Goal: Task Accomplishment & Management: Use online tool/utility

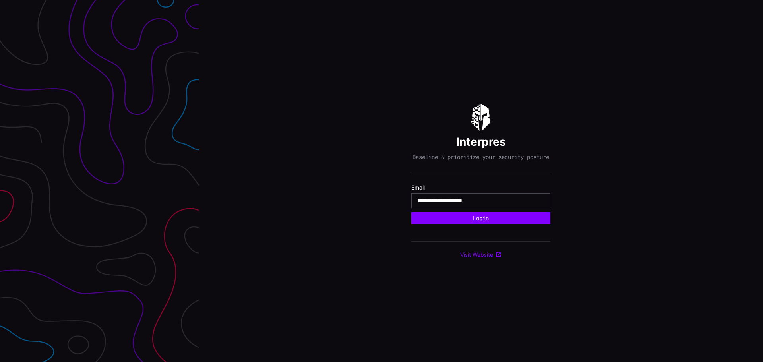
type input "**********"
click at [411, 212] on button "Login" at bounding box center [480, 218] width 139 height 12
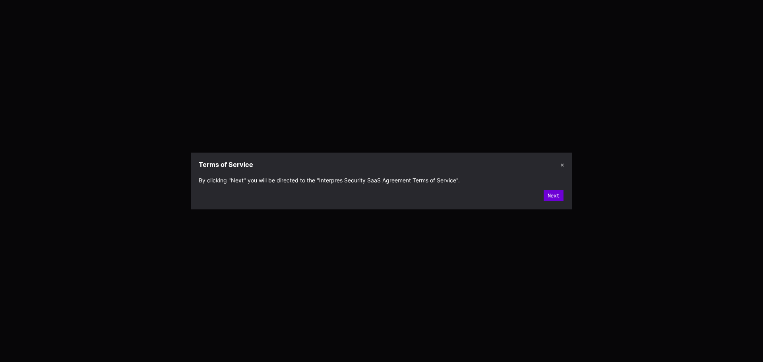
click at [558, 200] on button "Next" at bounding box center [554, 195] width 20 height 11
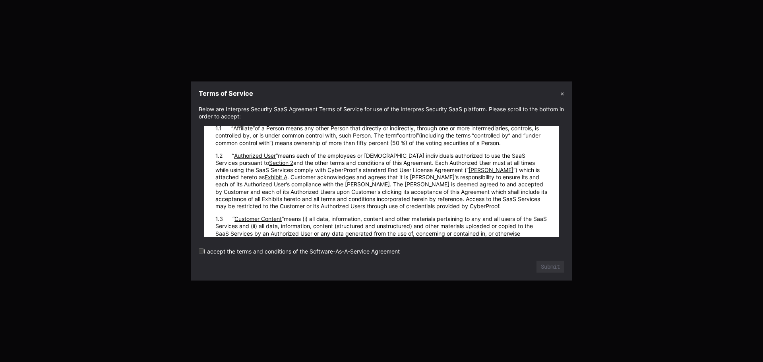
scroll to position [410, 0]
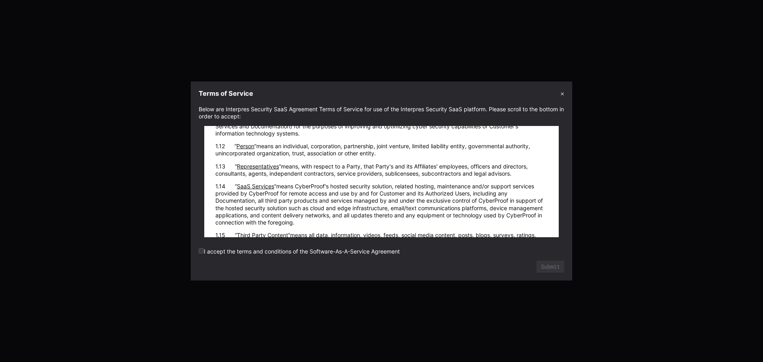
click at [269, 250] on label "I accept the terms and conditions of the Software-As-A-Service Agreement" at bounding box center [299, 251] width 201 height 7
click at [197, 251] on section "Below are Interpres Security SaaS Agreement Terms of Service for use of the Int…" at bounding box center [381, 191] width 381 height 179
click at [234, 250] on label "I accept the terms and conditions of the Software-As-A-Service Agreement" at bounding box center [299, 251] width 201 height 7
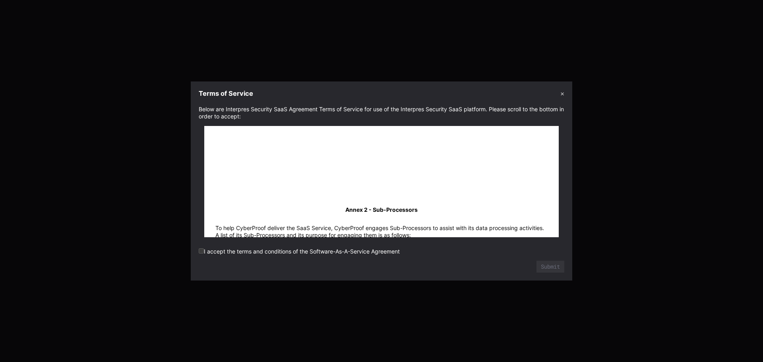
scroll to position [10888, 0]
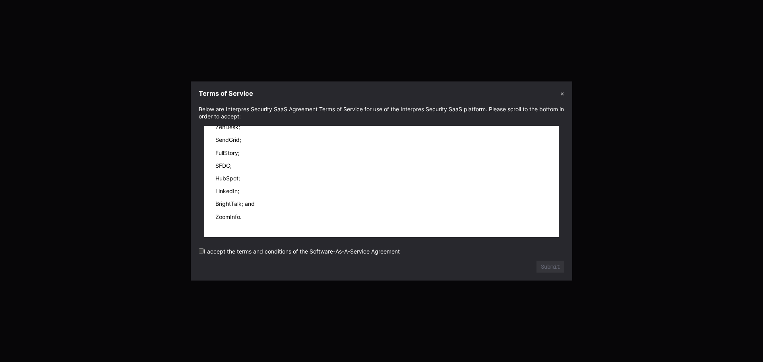
click at [205, 253] on label "I accept the terms and conditions of the Software-As-A-Service Agreement" at bounding box center [299, 251] width 201 height 7
click at [553, 269] on button "Submit" at bounding box center [550, 267] width 28 height 12
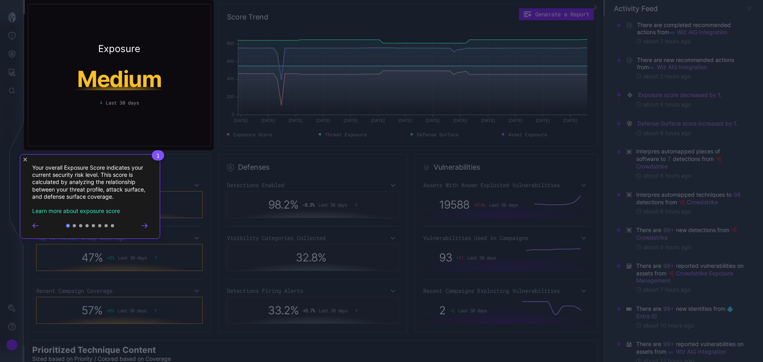
click at [147, 226] on icon "Go to next step" at bounding box center [144, 226] width 5 height 4
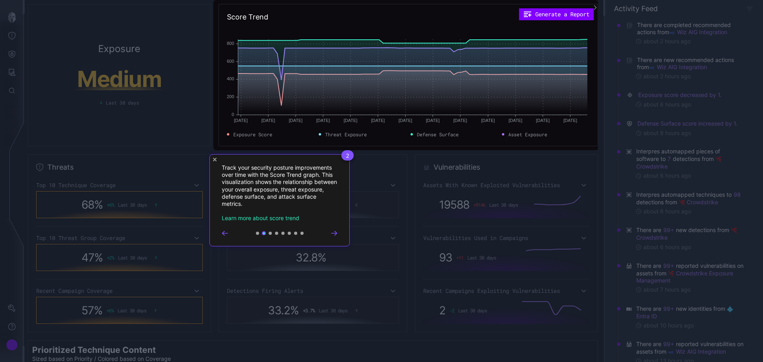
click at [333, 234] on icon "Go to next step" at bounding box center [334, 233] width 6 height 5
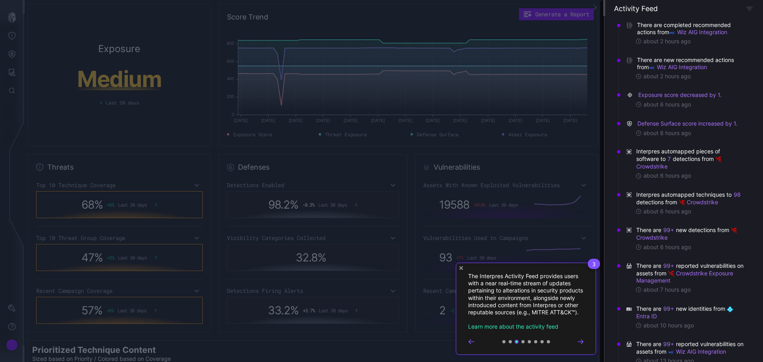
click at [590, 346] on div "3 The Interpres Activity Feed provides users with a near real-time stream of up…" at bounding box center [526, 309] width 140 height 92
click at [584, 348] on div "3 The Interpres Activity Feed provides users with a near real-time stream of up…" at bounding box center [526, 309] width 140 height 92
click at [575, 345] on div at bounding box center [526, 342] width 116 height 6
click at [580, 344] on icon "Go to next step" at bounding box center [580, 341] width 6 height 5
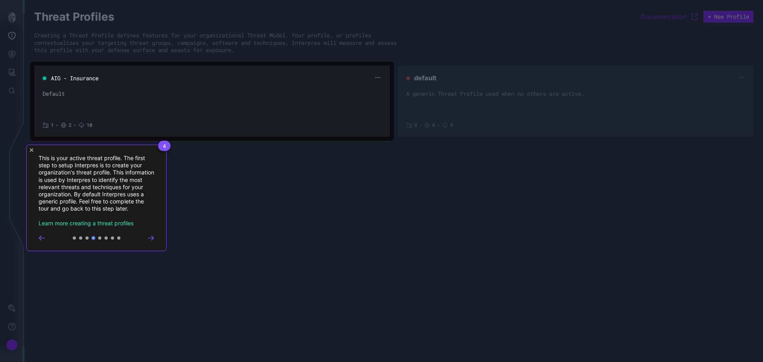
click at [162, 146] on span "4" at bounding box center [164, 146] width 12 height 10
click at [153, 232] on div "4 This is your active threat profile. The first step to setup Interpres is to c…" at bounding box center [96, 198] width 140 height 106
click at [153, 234] on div "4 This is your active threat profile. The first step to setup Interpres is to c…" at bounding box center [96, 198] width 140 height 106
click at [153, 236] on icon "Go to next step" at bounding box center [151, 238] width 6 height 5
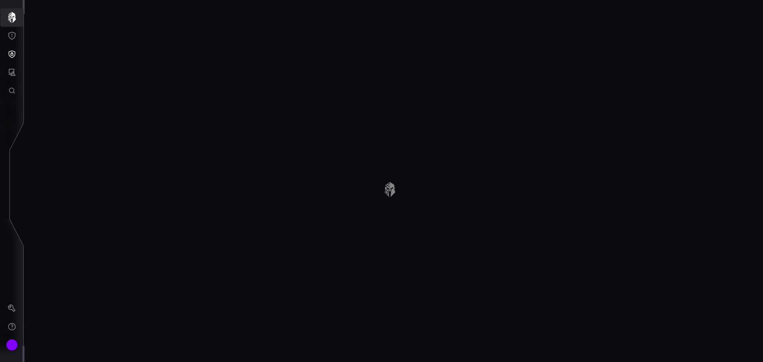
click at [13, 21] on icon "button" at bounding box center [12, 17] width 8 height 11
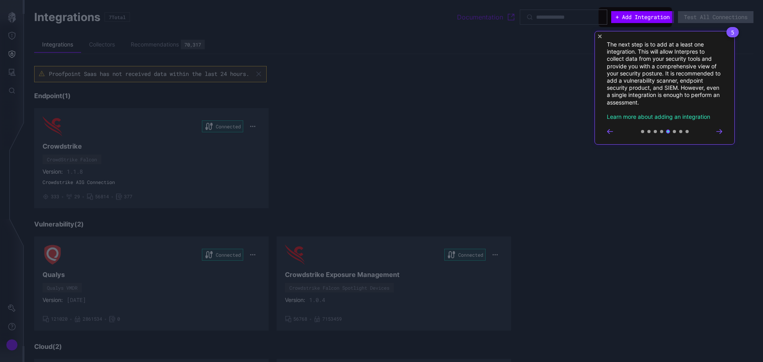
click at [599, 35] on icon "Close Tour" at bounding box center [600, 37] width 4 height 4
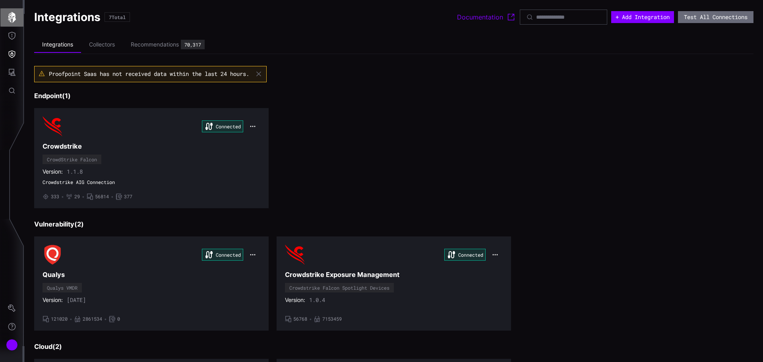
click at [15, 12] on icon "button" at bounding box center [11, 17] width 11 height 11
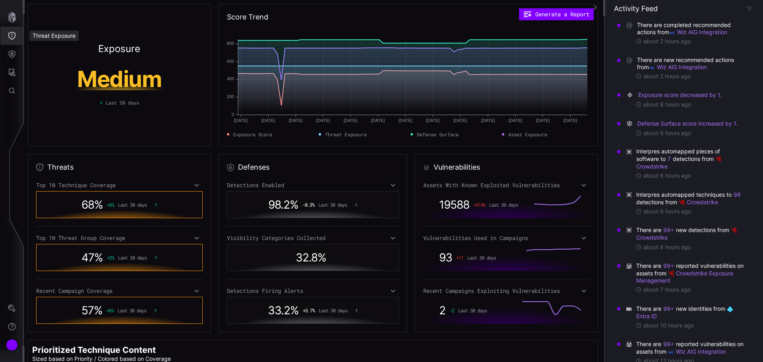
click at [12, 37] on icon "Threat Exposure" at bounding box center [11, 36] width 7 height 8
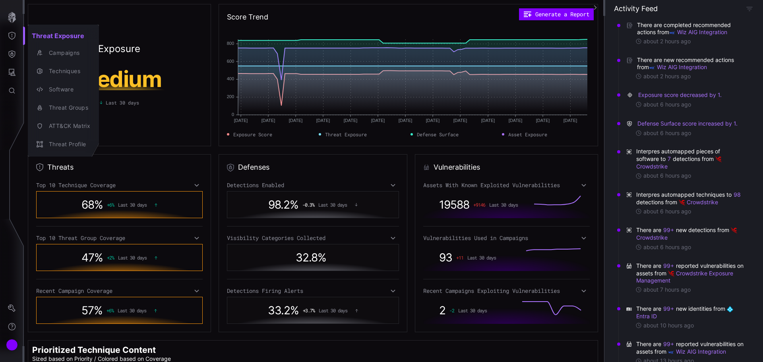
click at [17, 46] on div at bounding box center [381, 181] width 763 height 362
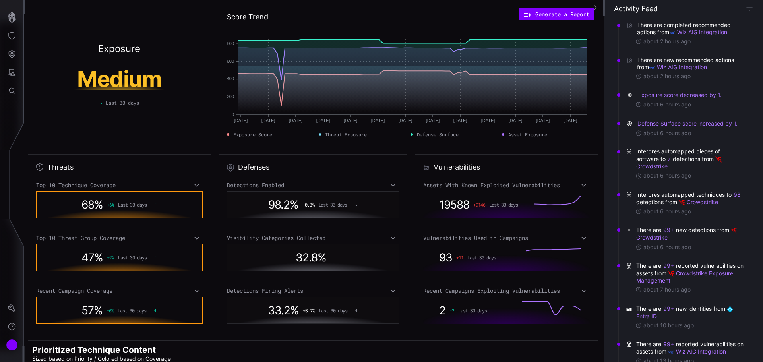
click at [14, 53] on icon "Defense Surface" at bounding box center [12, 54] width 8 height 8
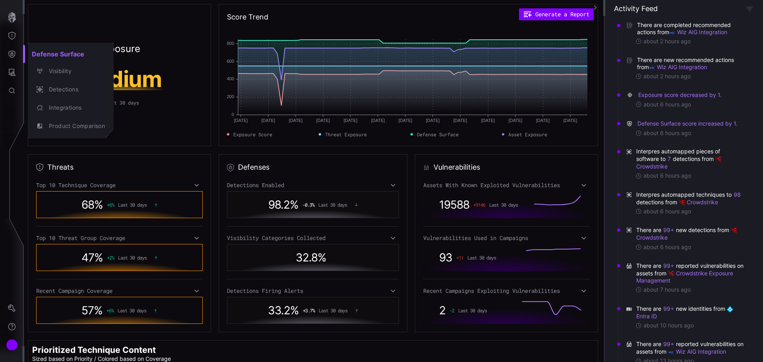
click at [12, 67] on div at bounding box center [381, 181] width 763 height 362
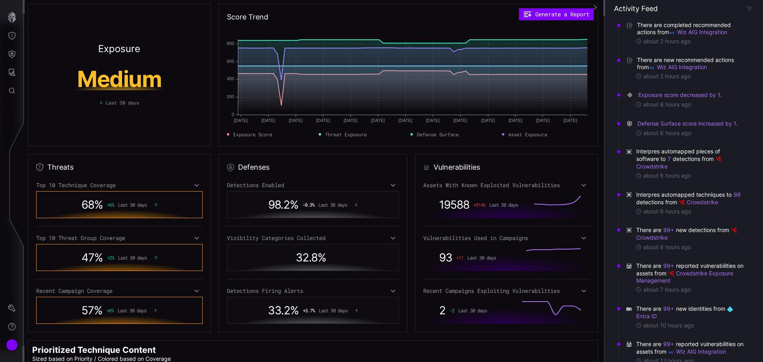
click at [10, 70] on icon "Attack Surface" at bounding box center [12, 72] width 8 height 8
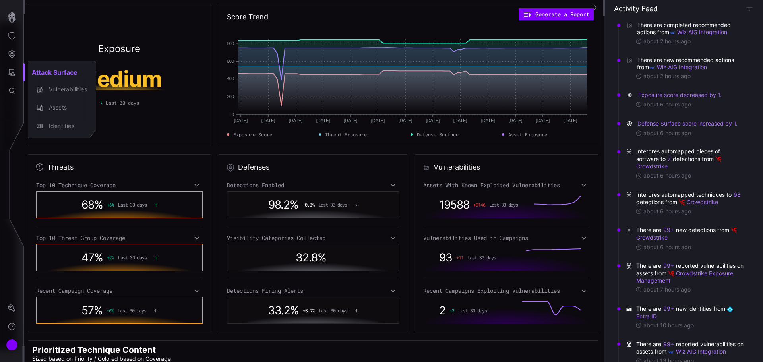
click at [8, 83] on div at bounding box center [381, 181] width 763 height 362
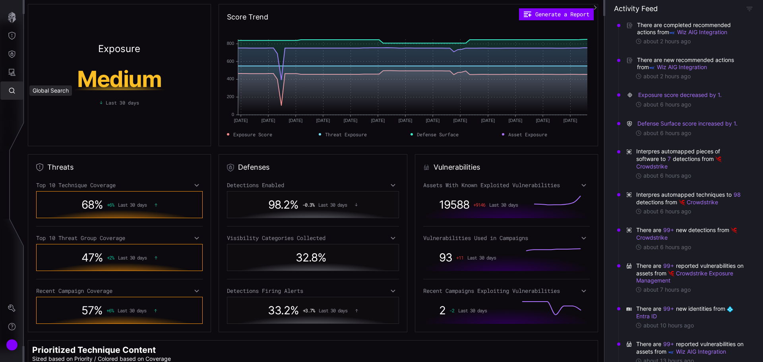
click at [8, 88] on button "Global Search" at bounding box center [11, 90] width 23 height 18
